Goal: Information Seeking & Learning: Learn about a topic

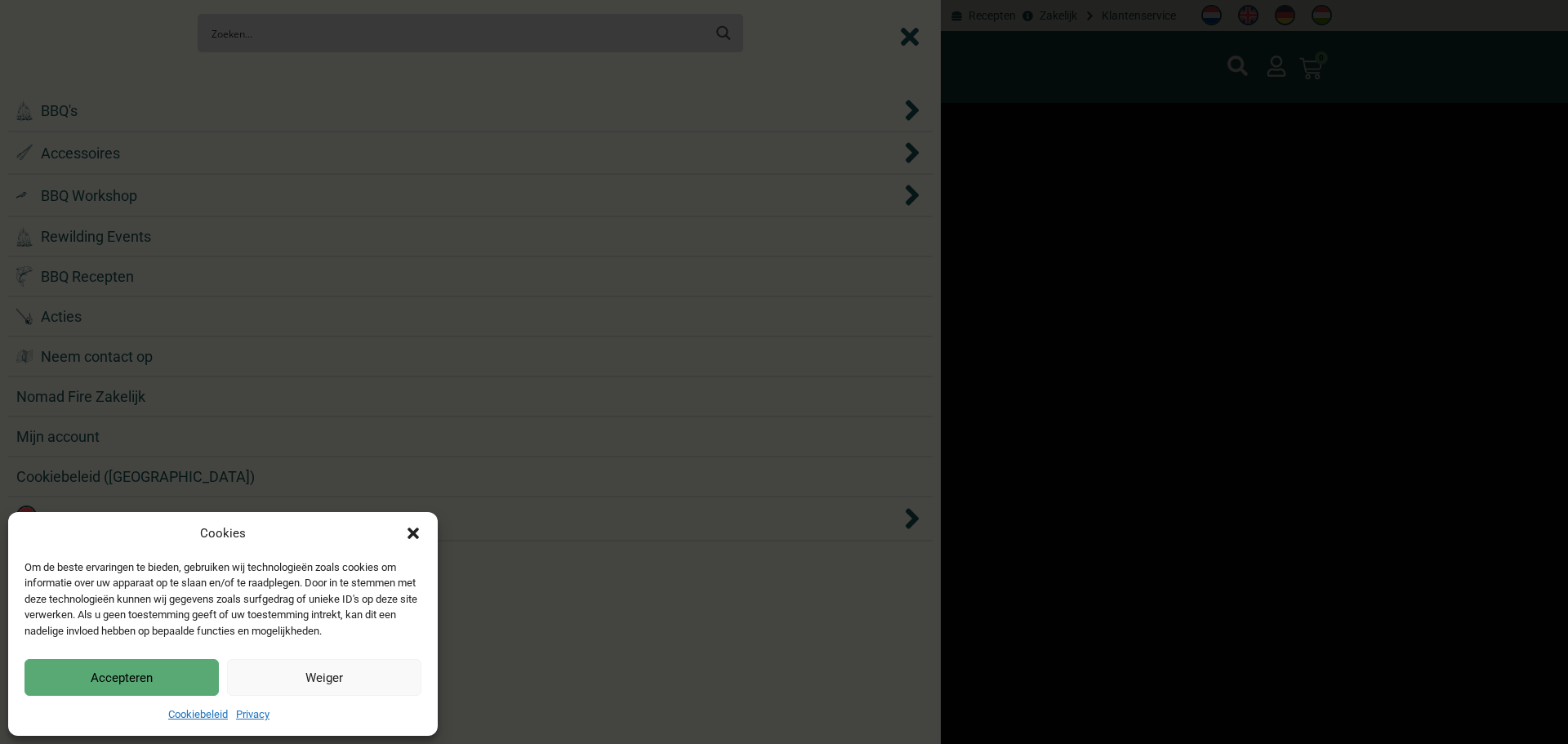
click at [273, 95] on div "Cookies Om de beste ervaringen te bieden, gebruiken wij technologieën zoals coo…" at bounding box center [784, 372] width 1568 height 744
click at [413, 529] on icon "Dialog sluiten" at bounding box center [412, 533] width 16 height 16
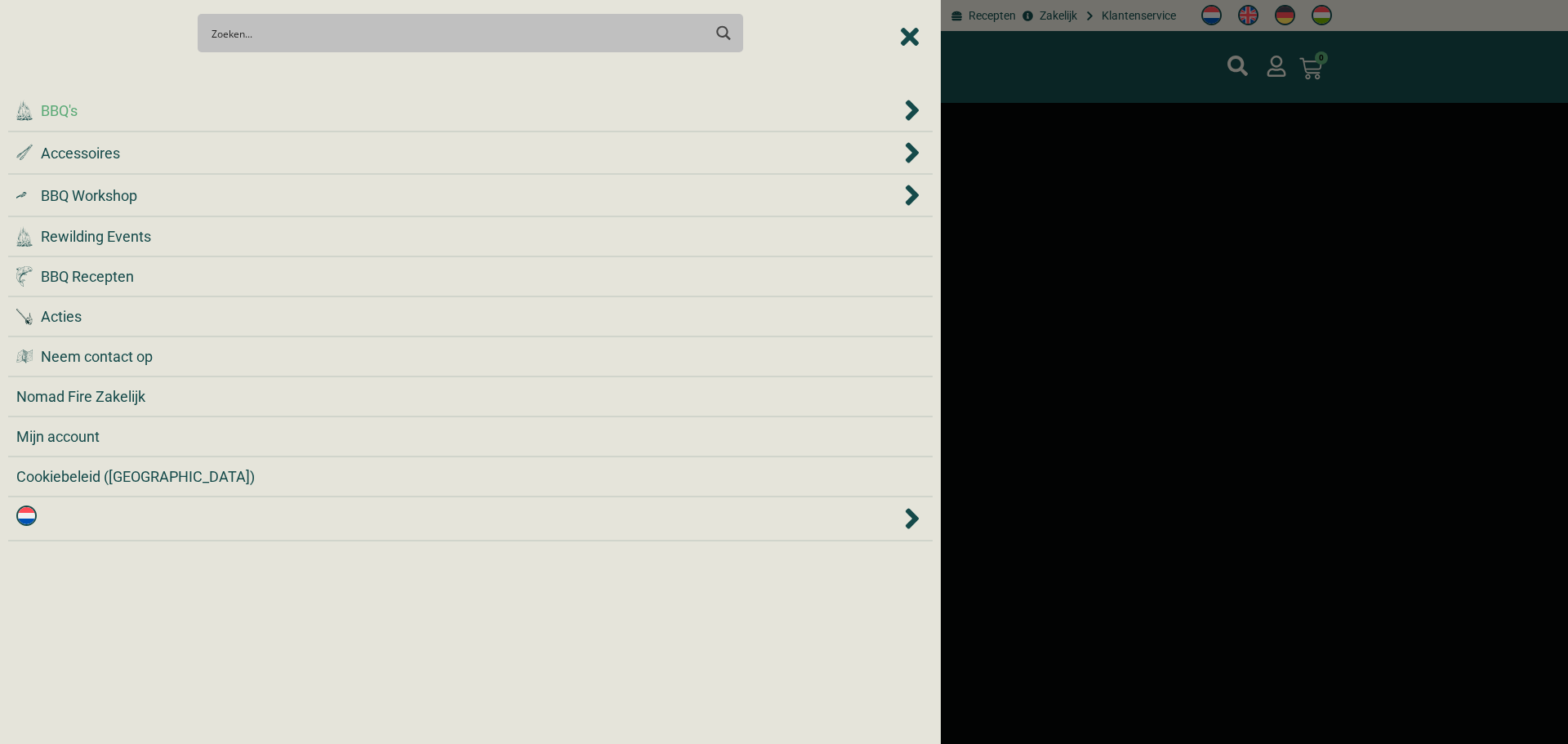
click at [348, 100] on div ".cls-1 { fill: #042e2c; } BBQ's" at bounding box center [458, 110] width 884 height 22
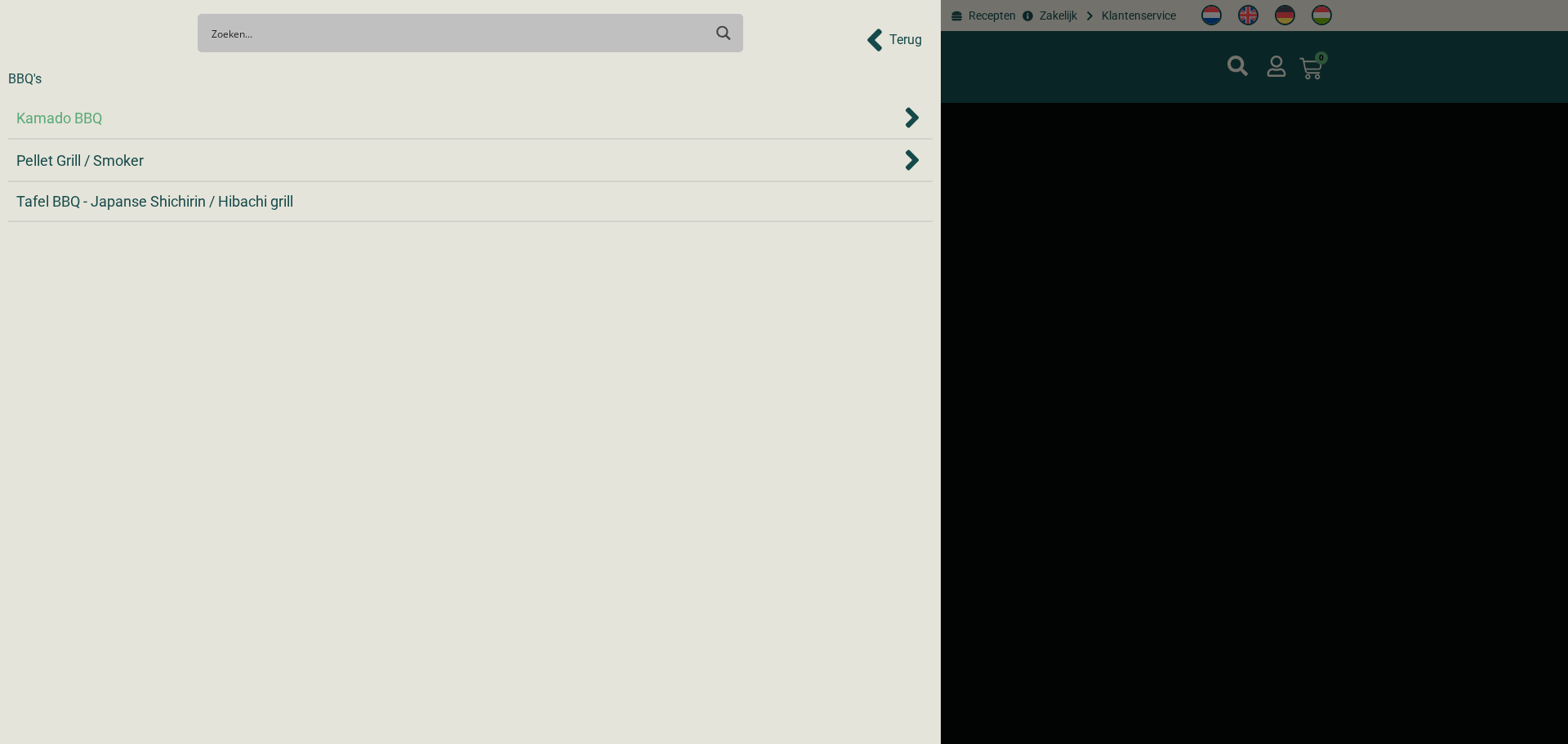
click at [311, 111] on div "Kamado BBQ" at bounding box center [458, 118] width 884 height 22
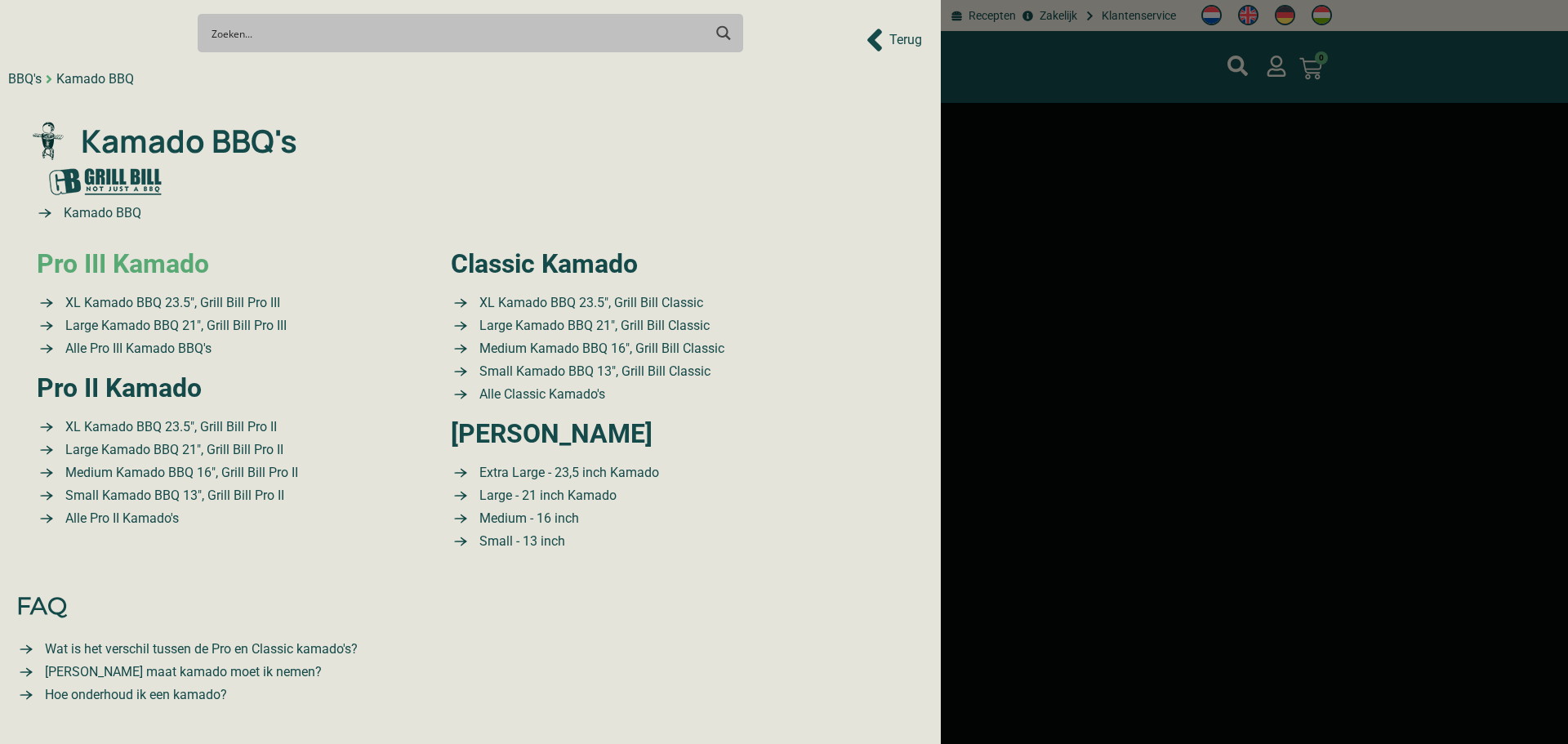
click at [209, 267] on link "Pro III Kamado" at bounding box center [123, 263] width 172 height 31
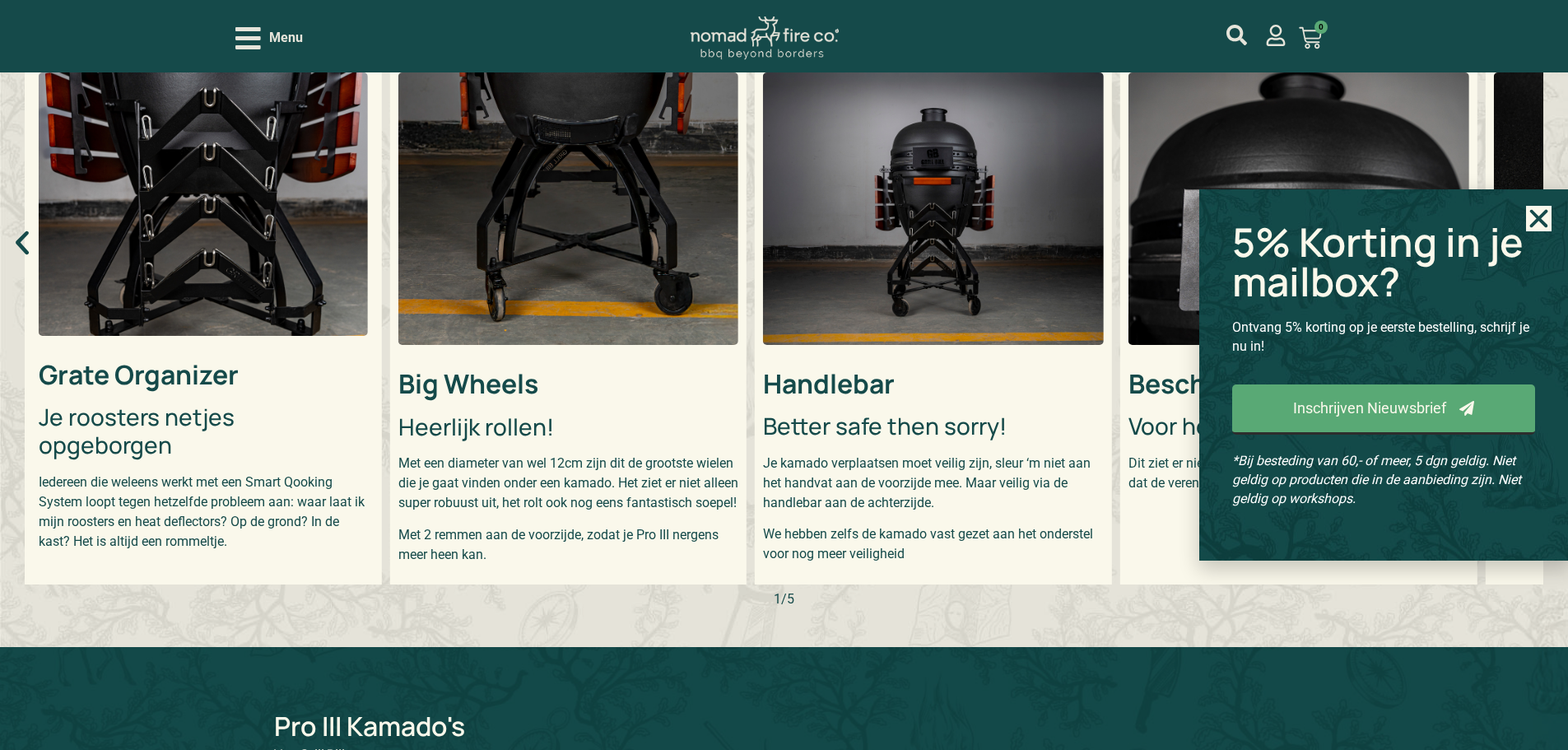
scroll to position [742, 0]
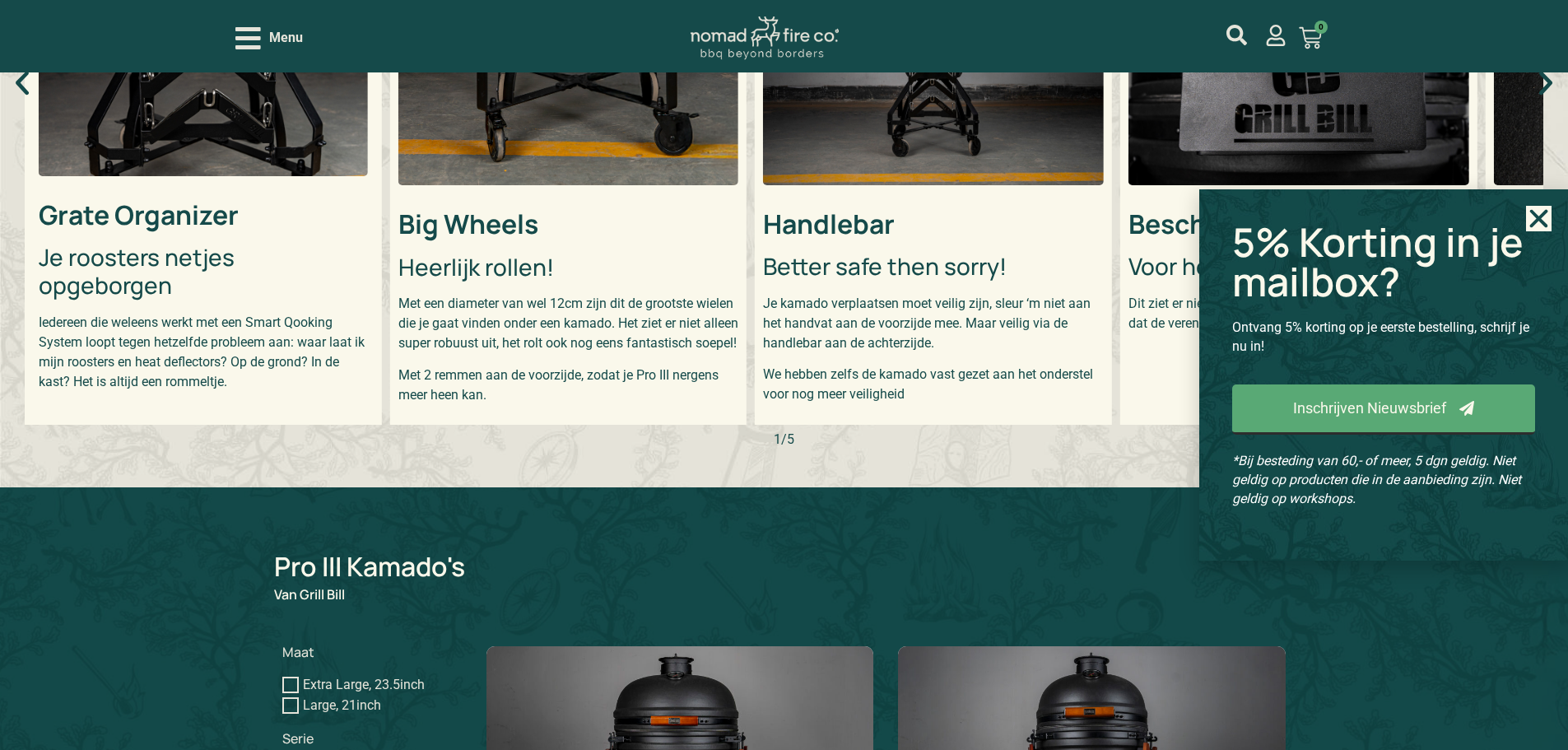
click at [1544, 221] on icon "Close" at bounding box center [1539, 219] width 25 height 25
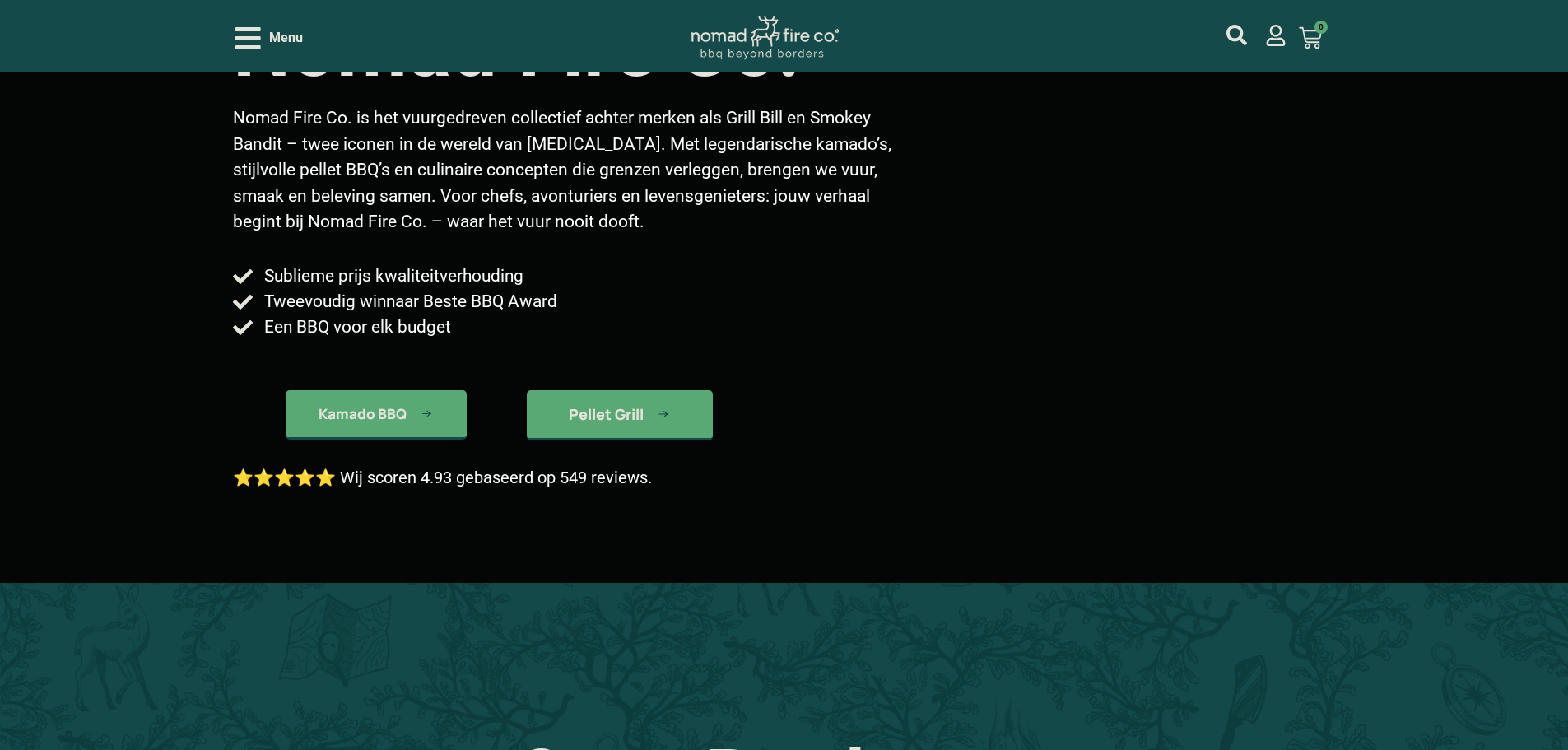
scroll to position [247, 0]
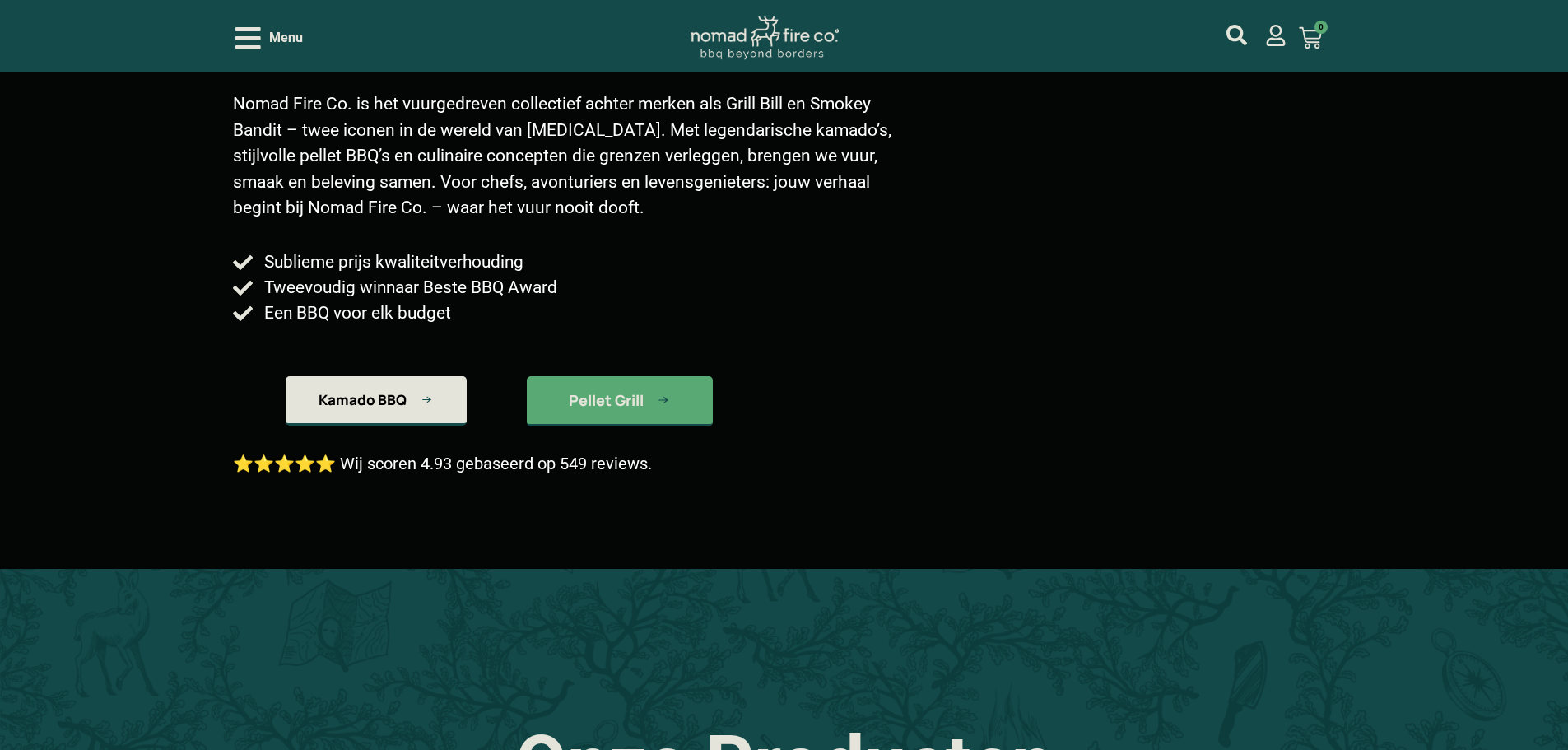
click at [389, 394] on span "Kamado BBQ" at bounding box center [363, 400] width 88 height 14
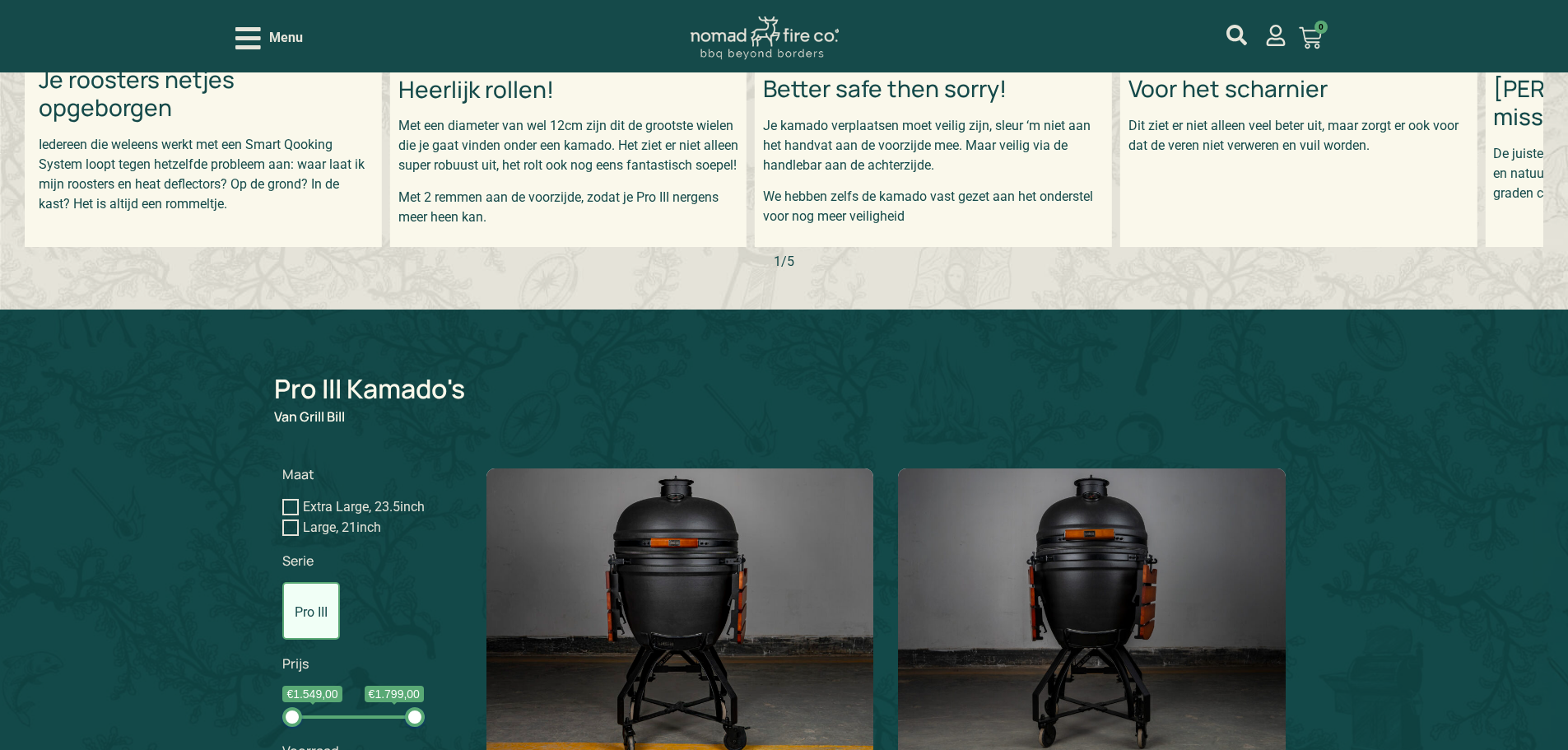
scroll to position [911, 0]
